Goal: Communication & Community: Ask a question

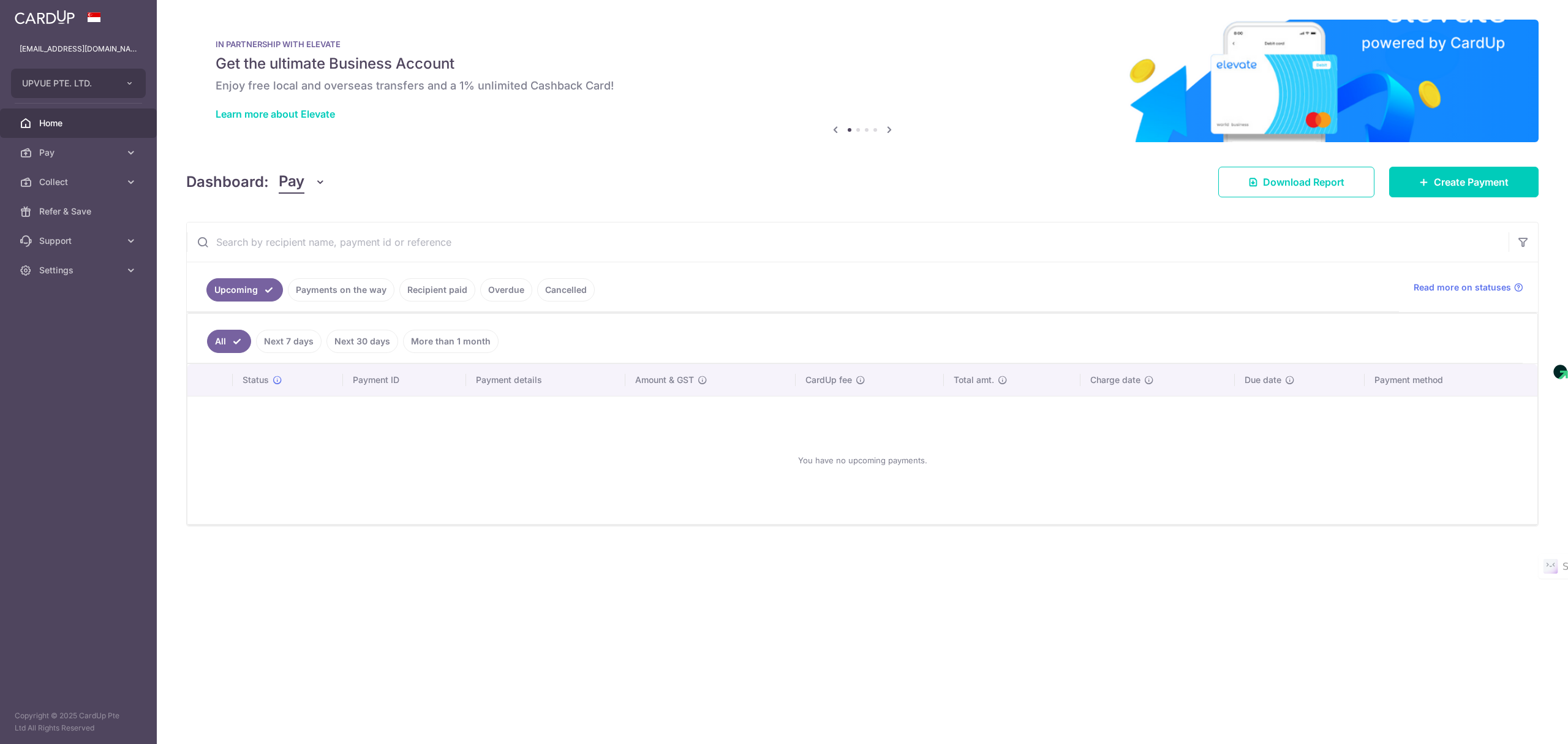
click at [1059, 182] on div "Dashboard: Pay Pay Collect Download Report Download Report Create Payment" at bounding box center [863, 180] width 1352 height 36
click at [1530, 720] on span "Help" at bounding box center [1530, 721] width 25 height 11
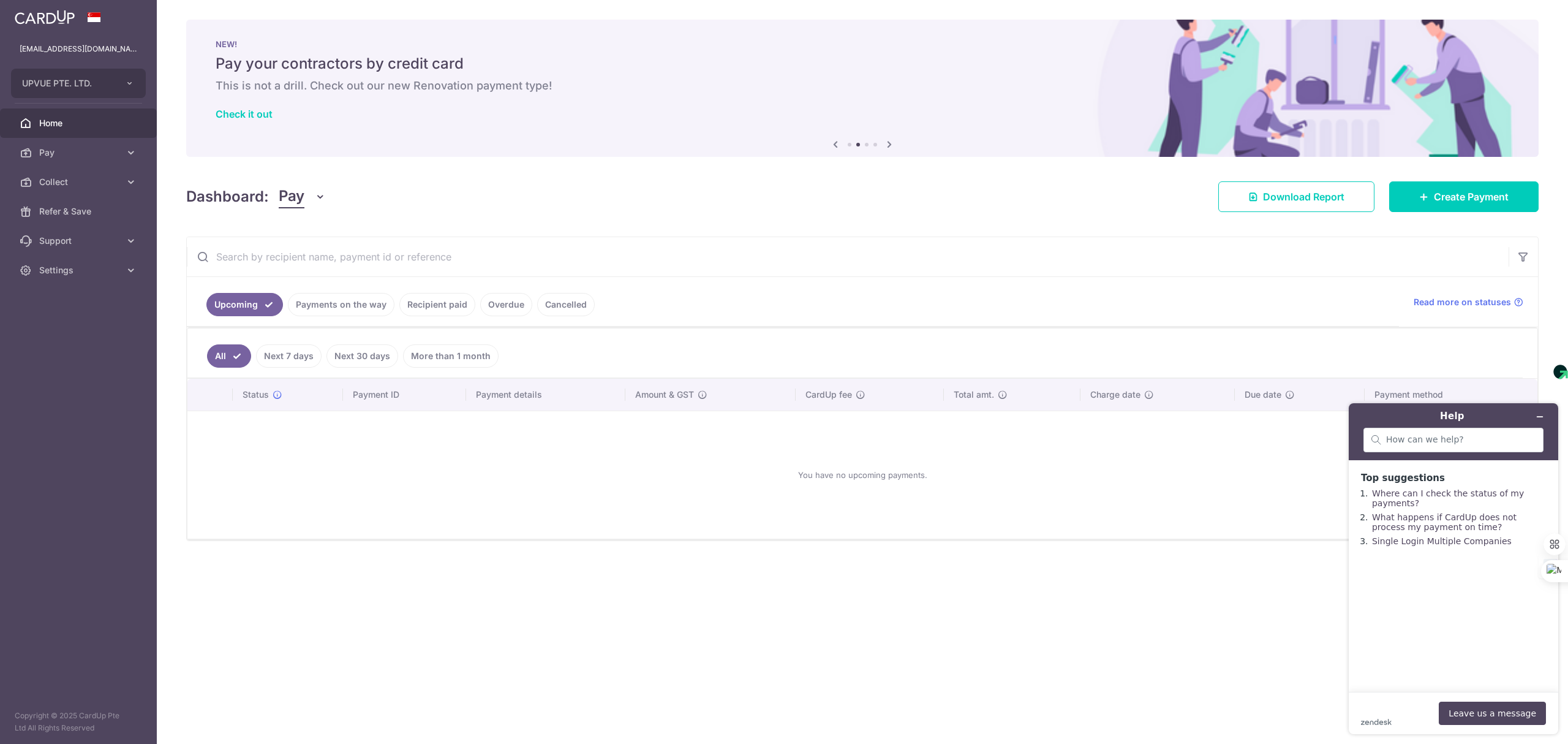
click at [1381, 708] on div "zendesk .cls-1{fill:#03363d;} Leave us a message" at bounding box center [1453, 713] width 185 height 23
drag, startPoint x: 1375, startPoint y: 703, endPoint x: 1446, endPoint y: 710, distance: 71.3
click at [1377, 704] on div "zendesk .cls-1{fill:#03363d;} Leave us a message" at bounding box center [1453, 713] width 185 height 23
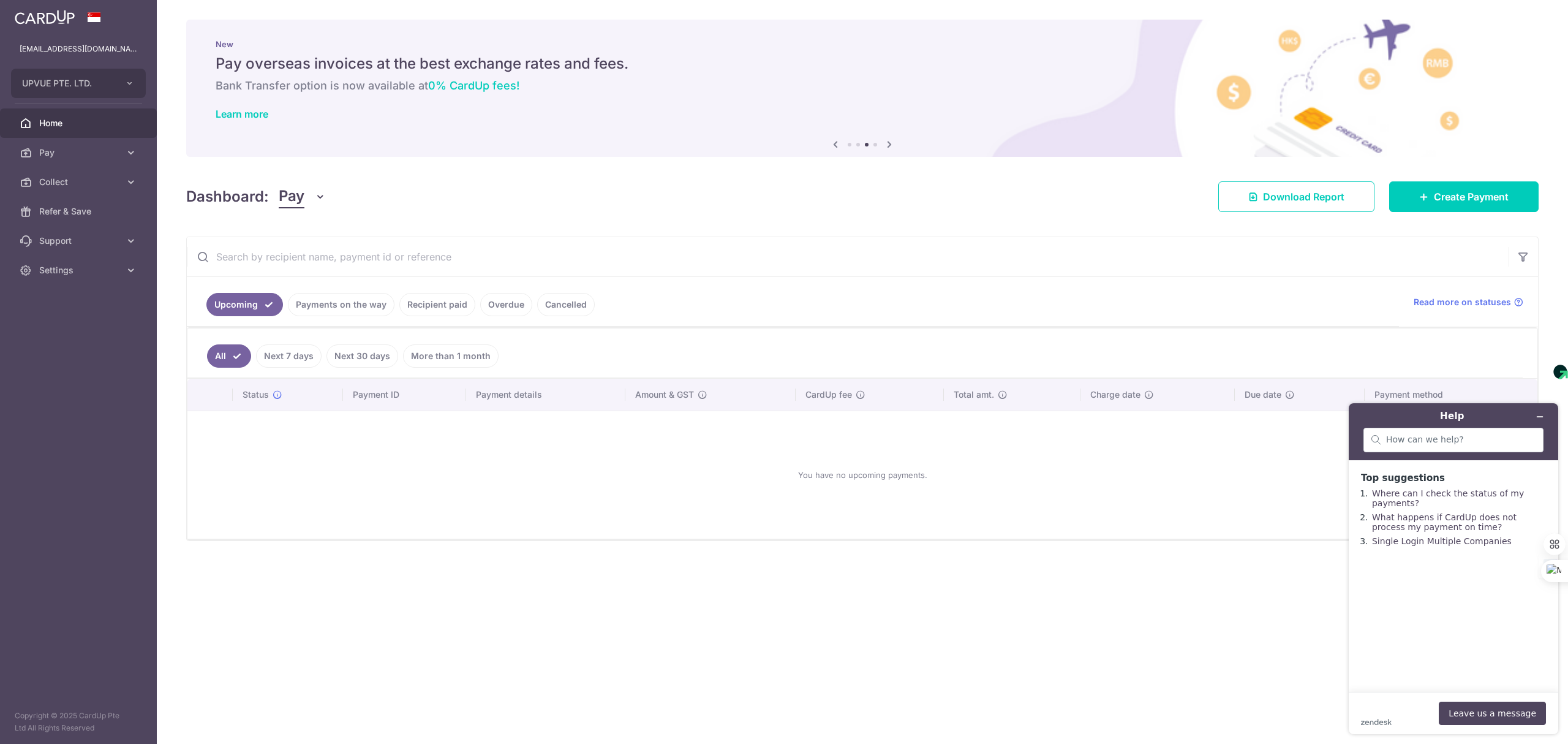
click at [1373, 704] on div "zendesk .cls-1{fill:#03363d;} Leave us a message" at bounding box center [1453, 713] width 185 height 23
click at [1504, 712] on button "Leave us a message" at bounding box center [1492, 713] width 107 height 23
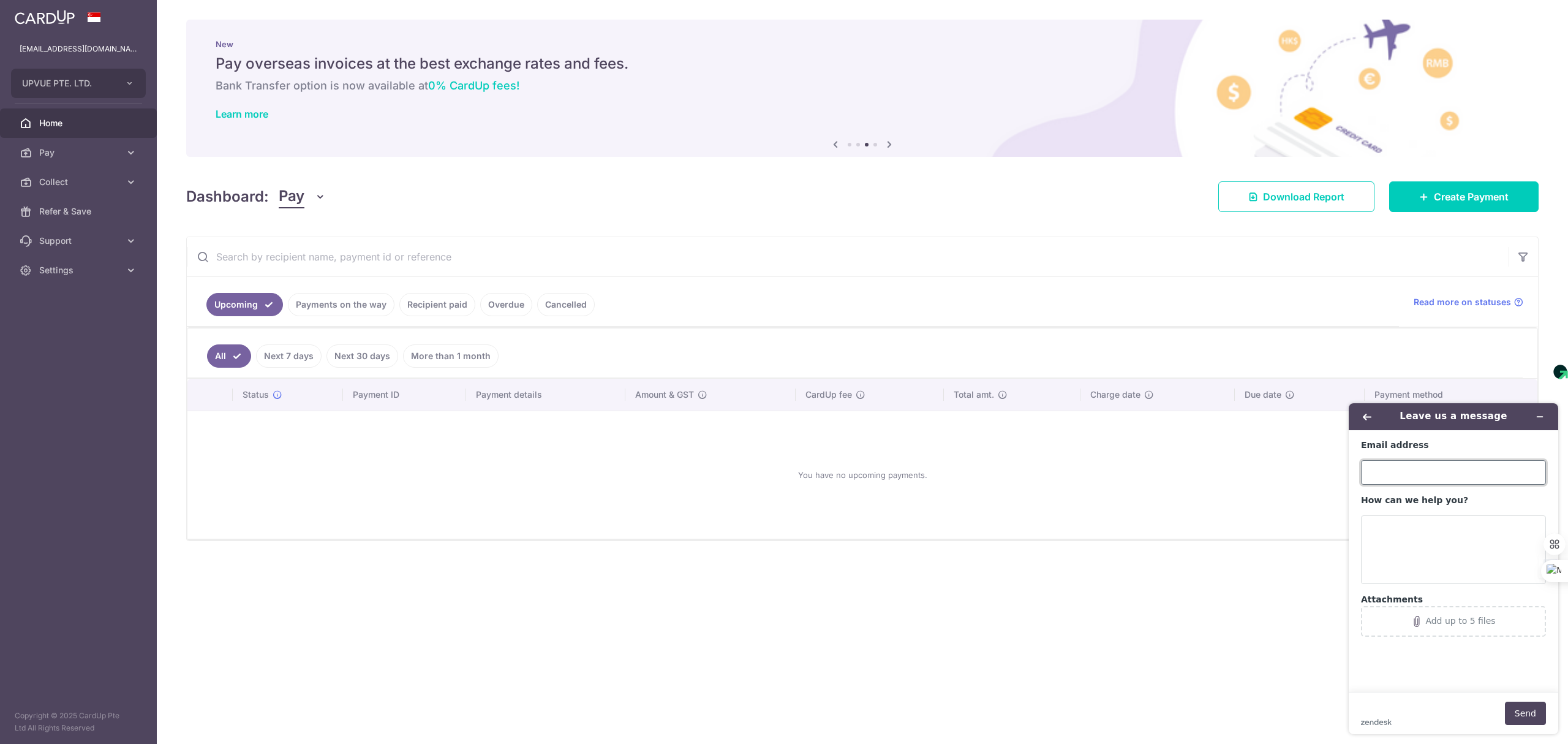
click at [1414, 470] on input "Email address" at bounding box center [1453, 473] width 185 height 25
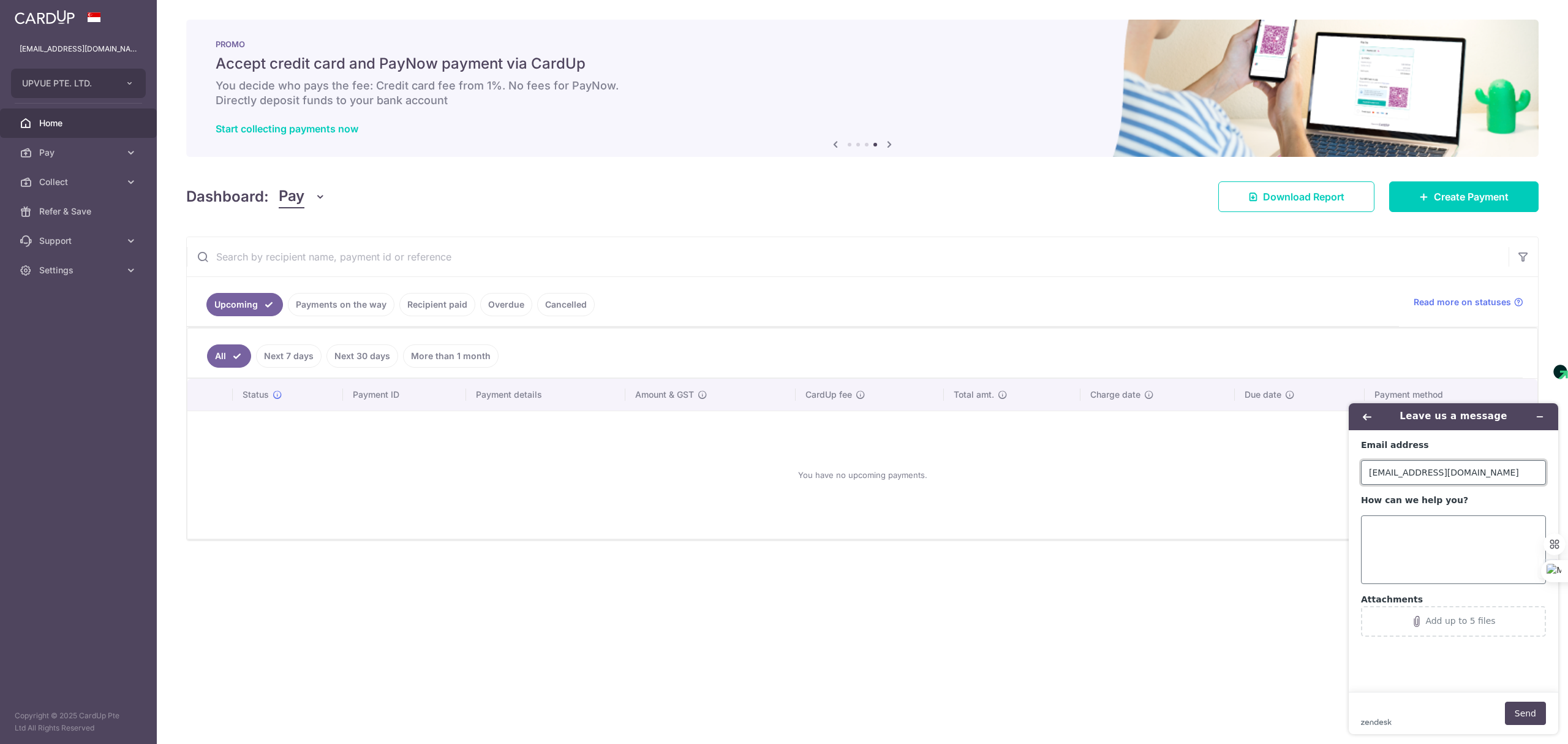
type input "rakeshm@upvuecpa.com"
click at [1421, 536] on textarea "How can we help you?" at bounding box center [1453, 549] width 185 height 68
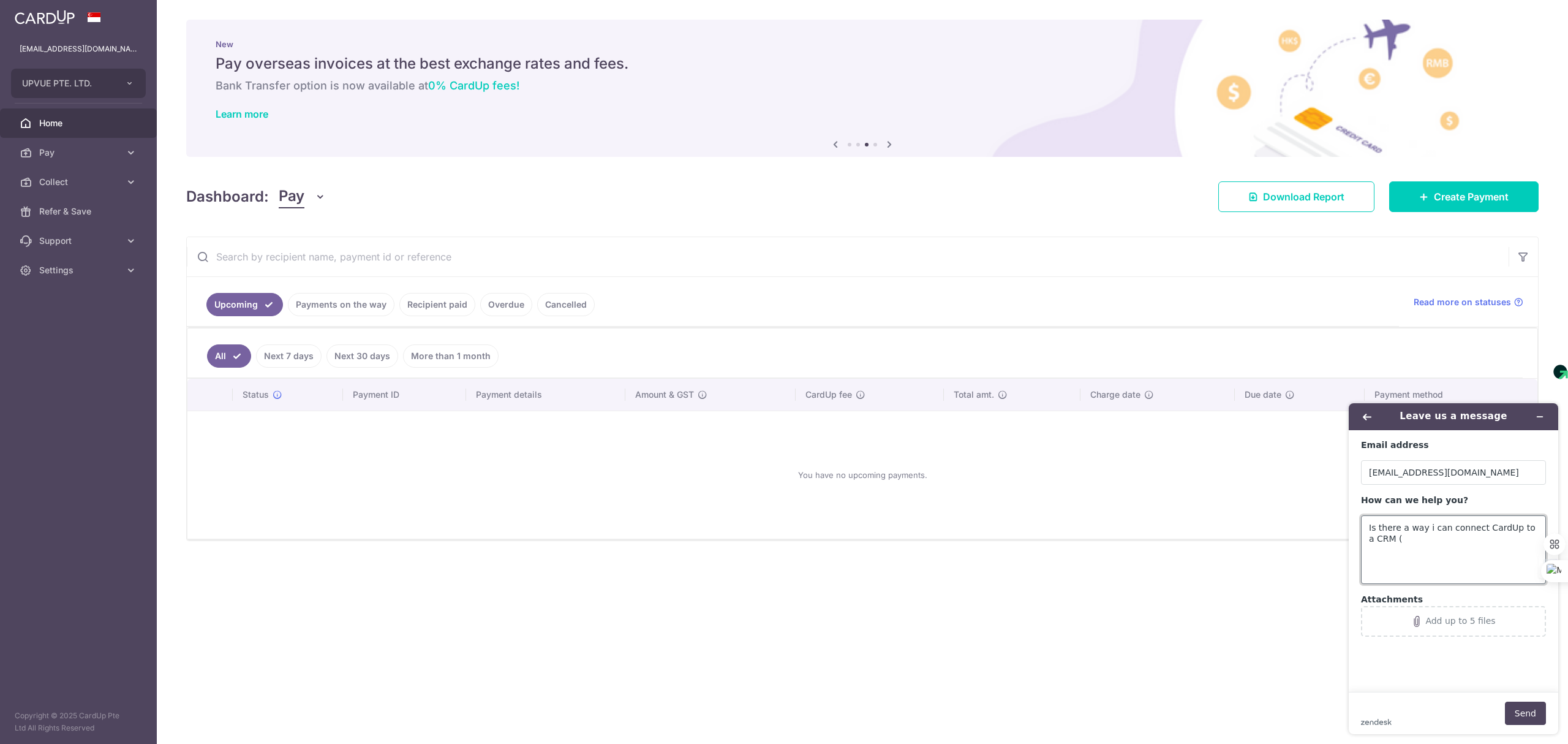
paste textarea "https://www.getcone.io/accounting-practice-management-software"
type textarea "Is there a way i can connect CardUp to a CRM (https://www.getcone.io/accounting…"
click at [1529, 713] on button "Send" at bounding box center [1526, 713] width 41 height 23
